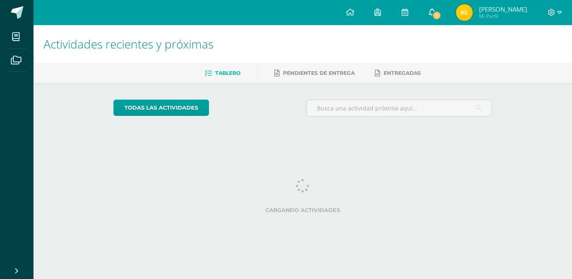
click at [436, 10] on icon at bounding box center [432, 12] width 7 height 8
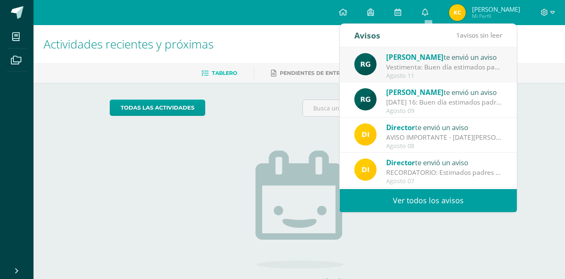
click at [457, 57] on div "Rosana Gómez te envió un aviso" at bounding box center [444, 57] width 116 height 11
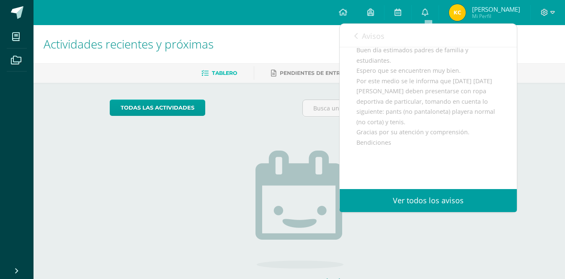
scroll to position [78, 0]
click at [365, 34] on span "Avisos" at bounding box center [373, 36] width 23 height 10
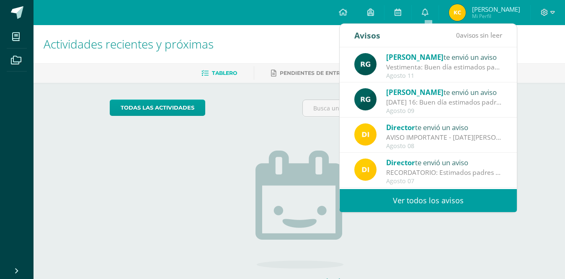
click at [457, 3] on link "Kiara Samantha Mi Perfil" at bounding box center [484, 12] width 91 height 25
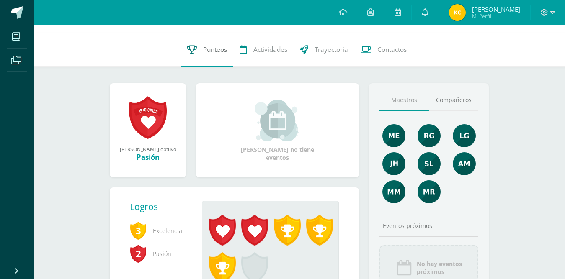
click at [226, 56] on link "Punteos" at bounding box center [207, 50] width 52 height 34
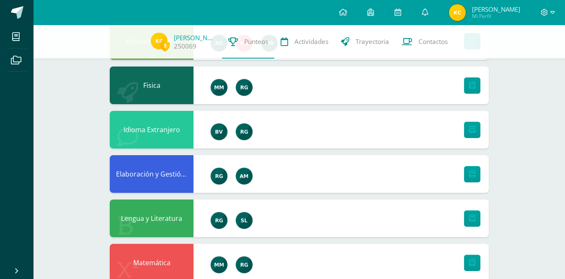
scroll to position [528, 0]
